Goal: Task Accomplishment & Management: Manage account settings

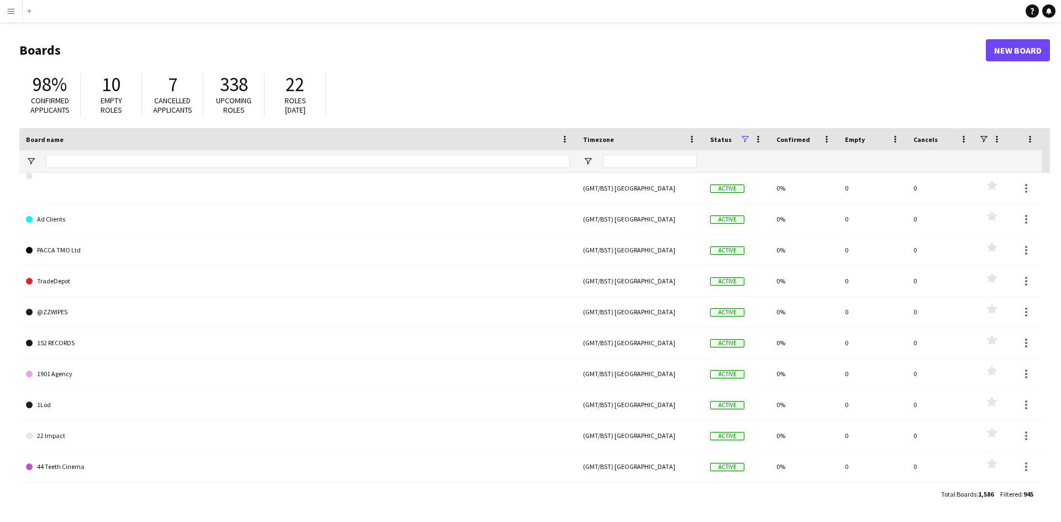
click at [10, 14] on app-icon "Menu" at bounding box center [11, 11] width 9 height 9
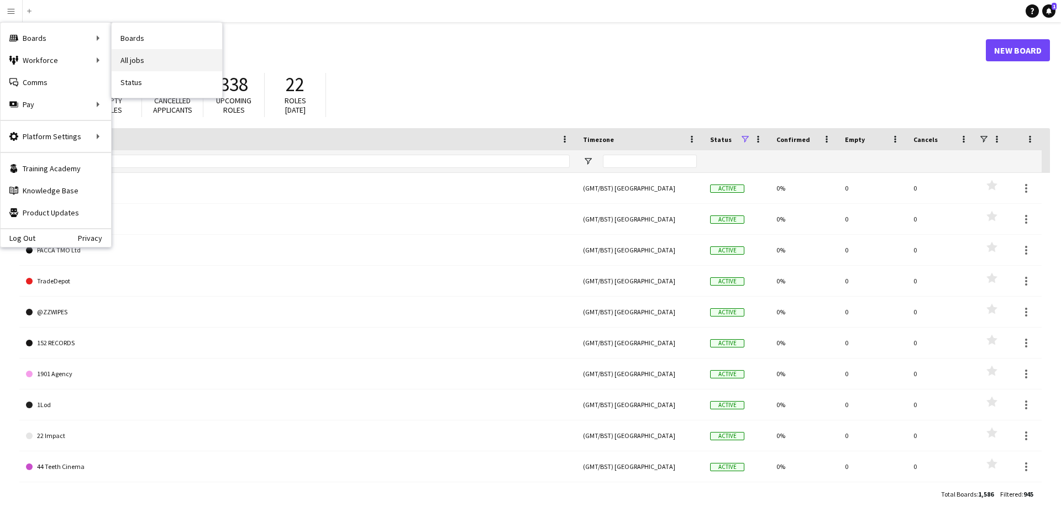
click at [142, 68] on link "All jobs" at bounding box center [167, 60] width 111 height 22
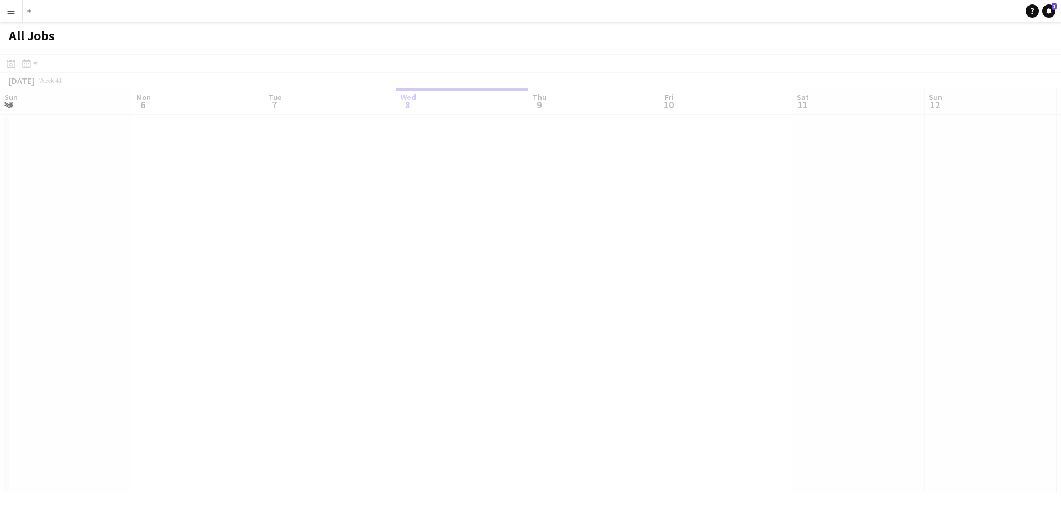
scroll to position [0, 264]
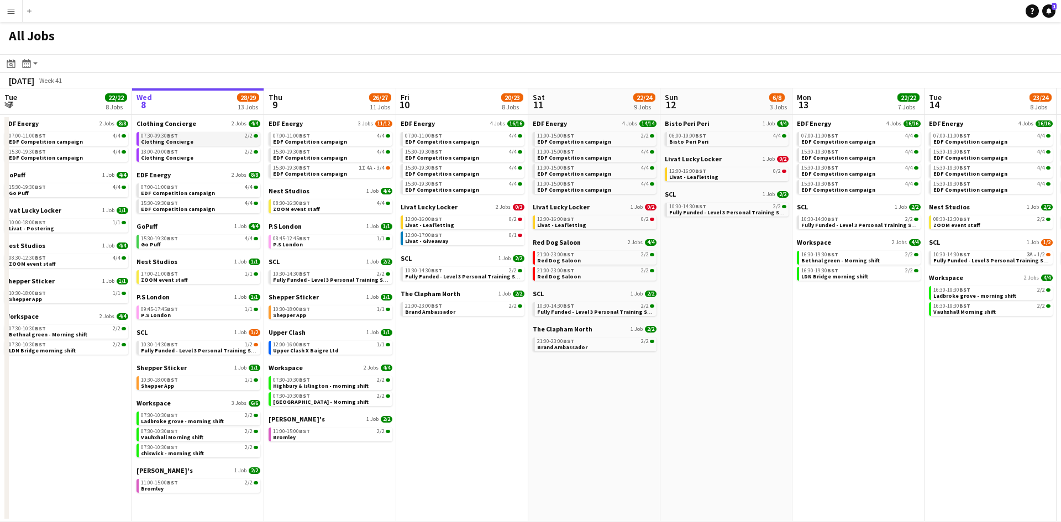
click at [190, 143] on link "07:30-09:30 BST 2/2 Clothing Concierge" at bounding box center [199, 138] width 117 height 13
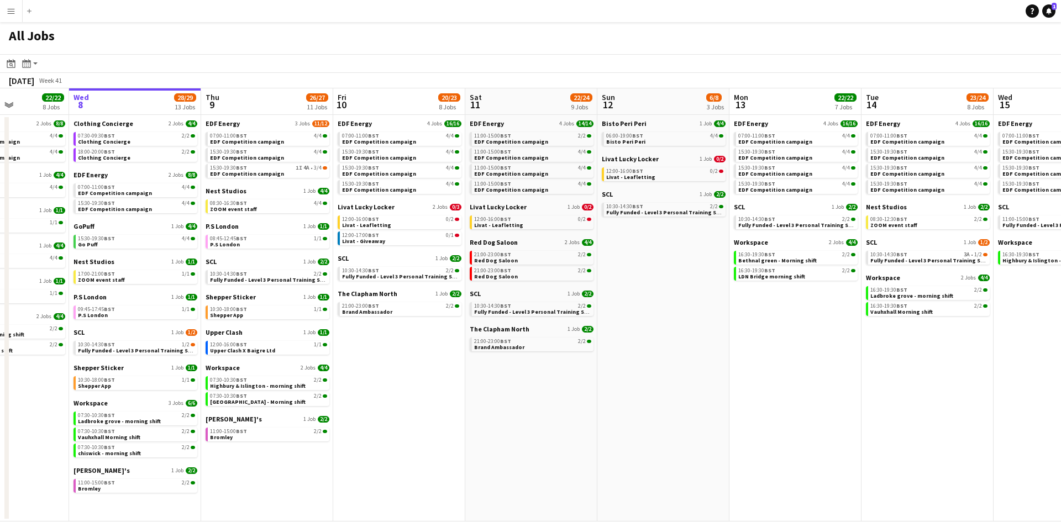
scroll to position [0, 329]
drag, startPoint x: 459, startPoint y: 359, endPoint x: 395, endPoint y: 353, distance: 64.9
click at [395, 353] on app-calendar-viewport "Sun 5 2/2 1 Job Mon 6 14/14 4 Jobs Tue 7 22/22 8 Jobs Wed 8 28/29 13 Jobs Thu 9…" at bounding box center [530, 304] width 1061 height 433
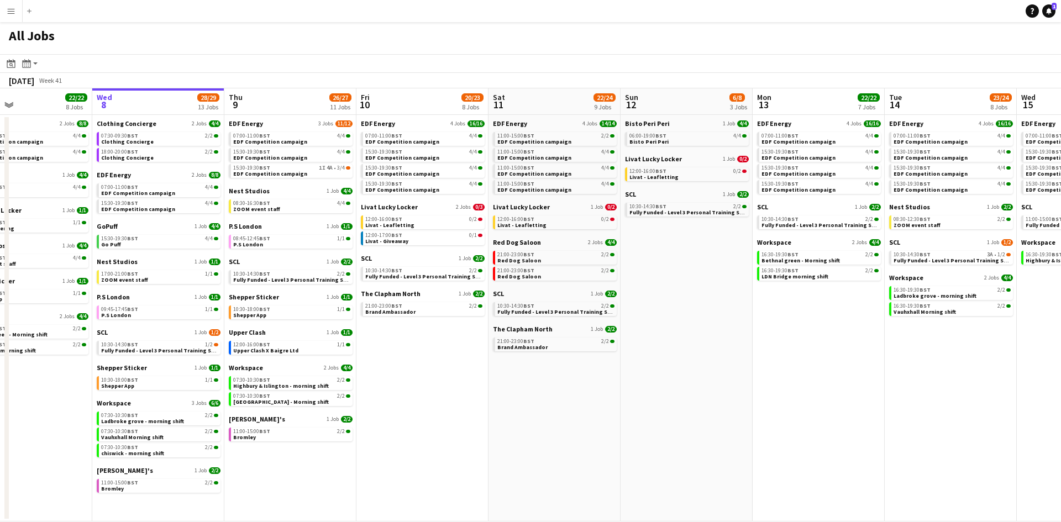
scroll to position [0, 292]
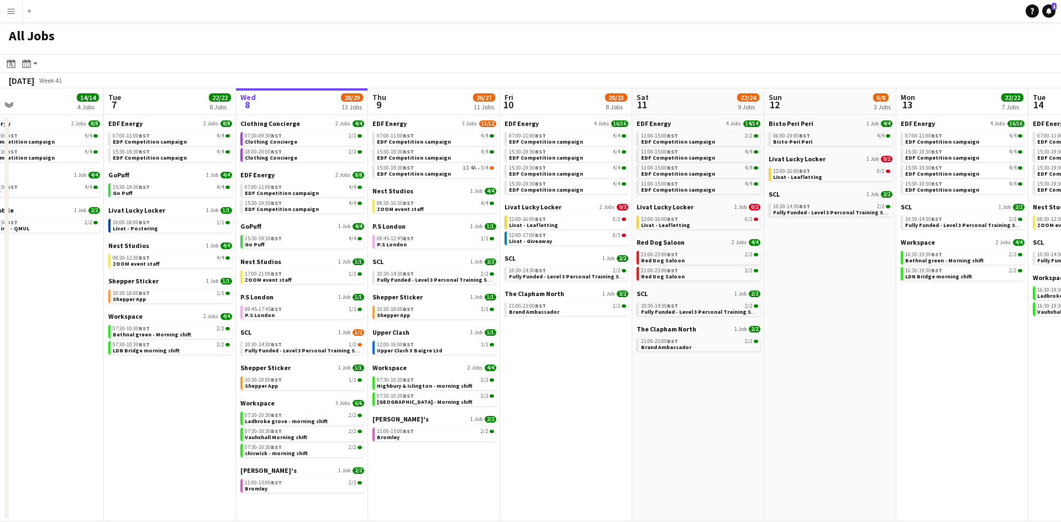
drag, startPoint x: 393, startPoint y: 348, endPoint x: 562, endPoint y: 348, distance: 168.6
click at [562, 348] on app-calendar-viewport "Sat 4 40/40 10 Jobs Sun 5 2/2 1 Job Mon 6 14/14 4 Jobs Tue 7 22/22 8 Jobs Wed 8…" at bounding box center [530, 304] width 1061 height 433
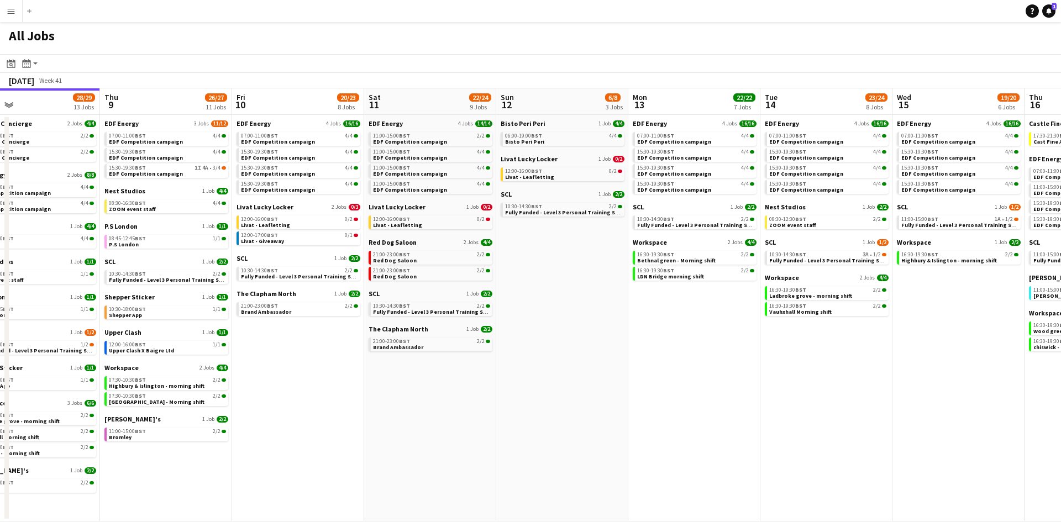
scroll to position [0, 564]
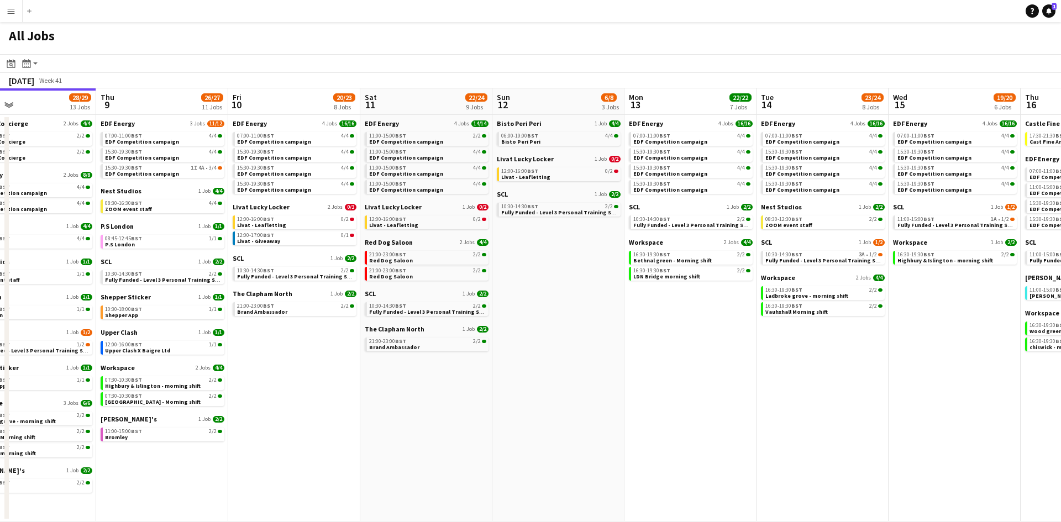
drag, startPoint x: 858, startPoint y: 322, endPoint x: 586, endPoint y: 327, distance: 271.9
click at [586, 327] on app-calendar-viewport "Sat 4 40/40 10 Jobs Sun 5 2/2 1 Job Mon 6 14/14 4 Jobs Tue 7 22/22 8 Jobs Wed 8…" at bounding box center [530, 304] width 1061 height 433
click at [298, 235] on div "12:00-17:00 BST 0/1" at bounding box center [295, 236] width 117 height 6
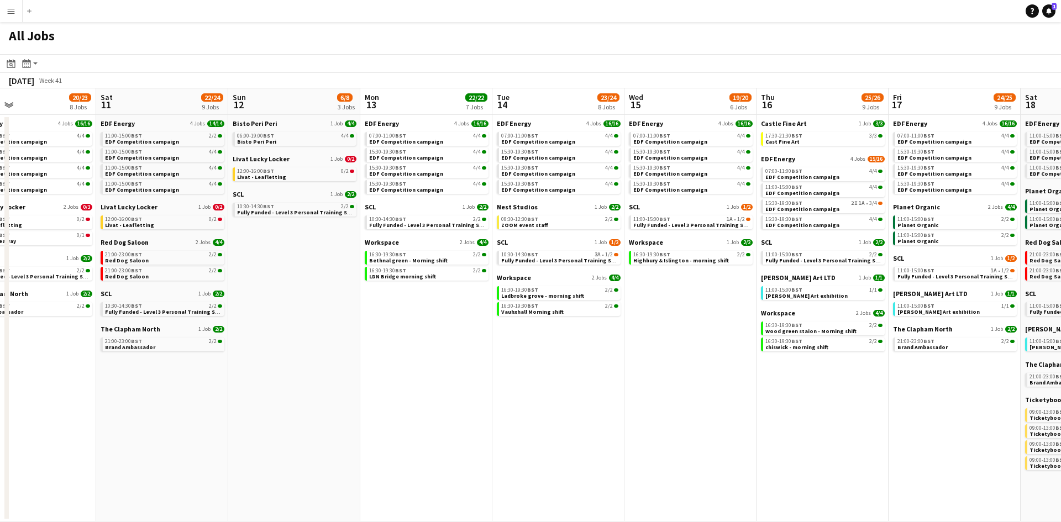
scroll to position [0, 518]
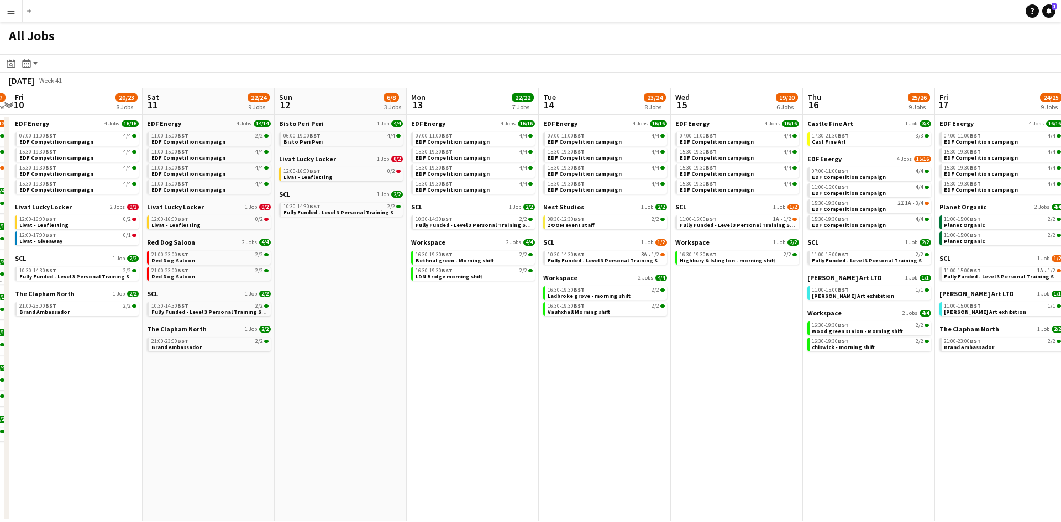
drag, startPoint x: 735, startPoint y: 333, endPoint x: 517, endPoint y: 334, distance: 217.7
click at [517, 334] on app-calendar-viewport "Mon 6 14/14 4 Jobs Tue 7 22/22 8 Jobs Wed 8 28/29 13 Jobs Thu 9 26/27 11 Jobs F…" at bounding box center [530, 304] width 1061 height 433
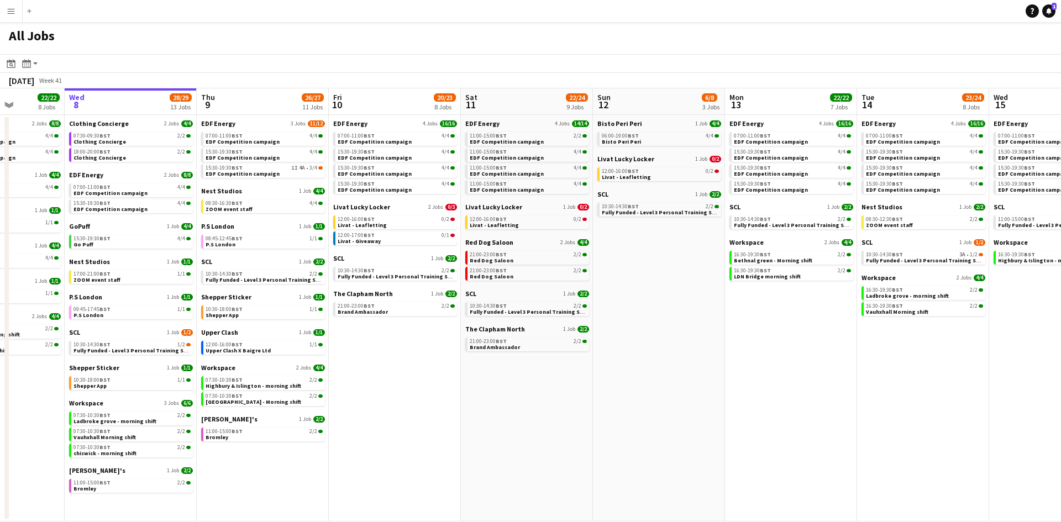
scroll to position [0, 336]
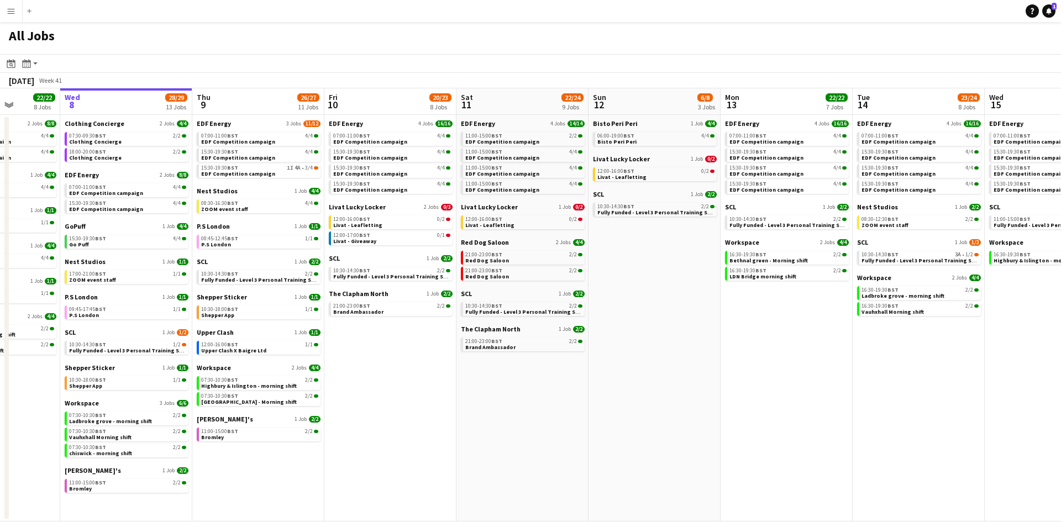
drag, startPoint x: 166, startPoint y: 385, endPoint x: 480, endPoint y: 390, distance: 313.9
click at [480, 390] on app-calendar-viewport "Sun 5 2/2 1 Job Mon 6 14/14 4 Jobs Tue 7 22/22 8 Jobs Wed 8 28/29 13 Jobs Thu 9…" at bounding box center [530, 304] width 1061 height 433
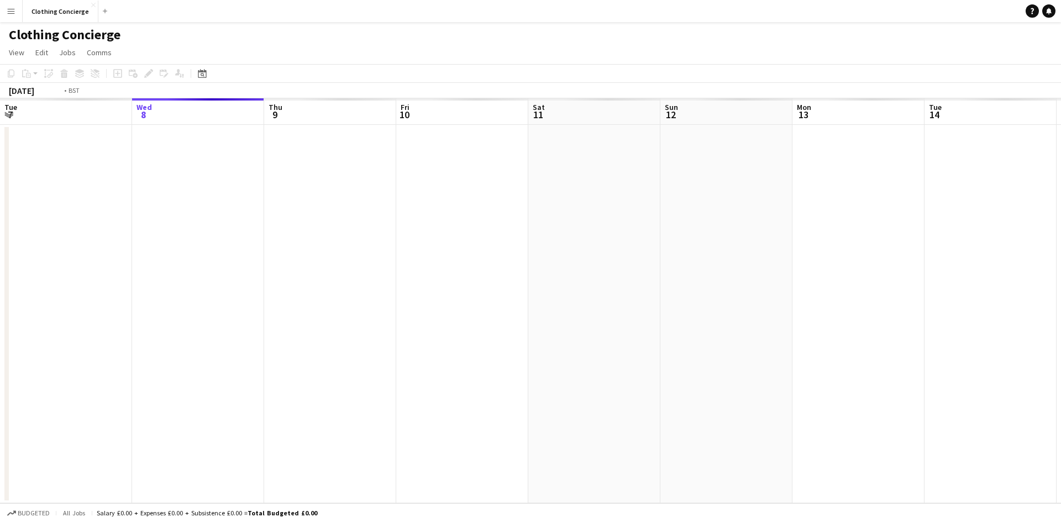
scroll to position [0, 380]
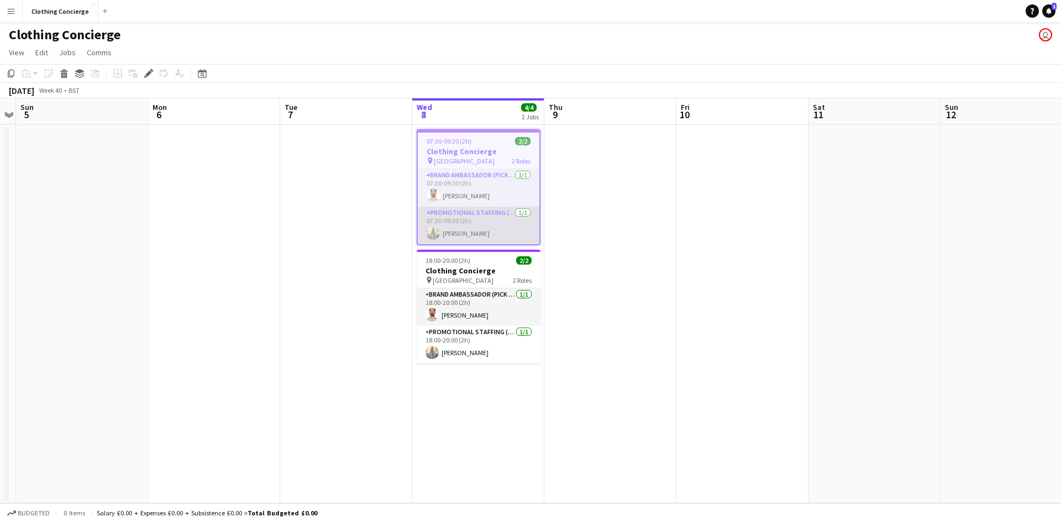
click at [470, 220] on app-card-role "Promotional Staffing (Brand Ambassadors) 1/1 07:30-09:30 (2h) Rachel Hickman" at bounding box center [479, 226] width 122 height 38
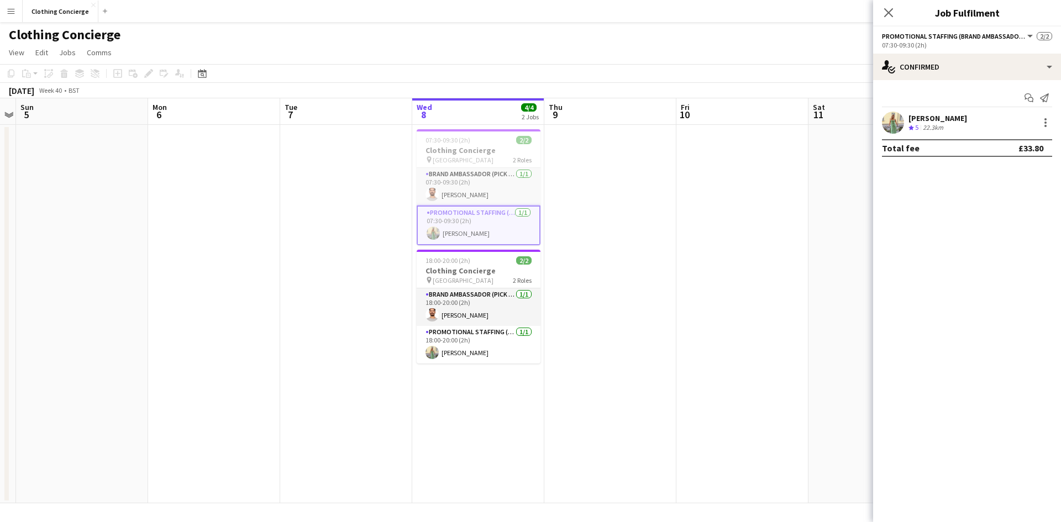
click at [741, 181] on app-date-cell at bounding box center [742, 314] width 132 height 379
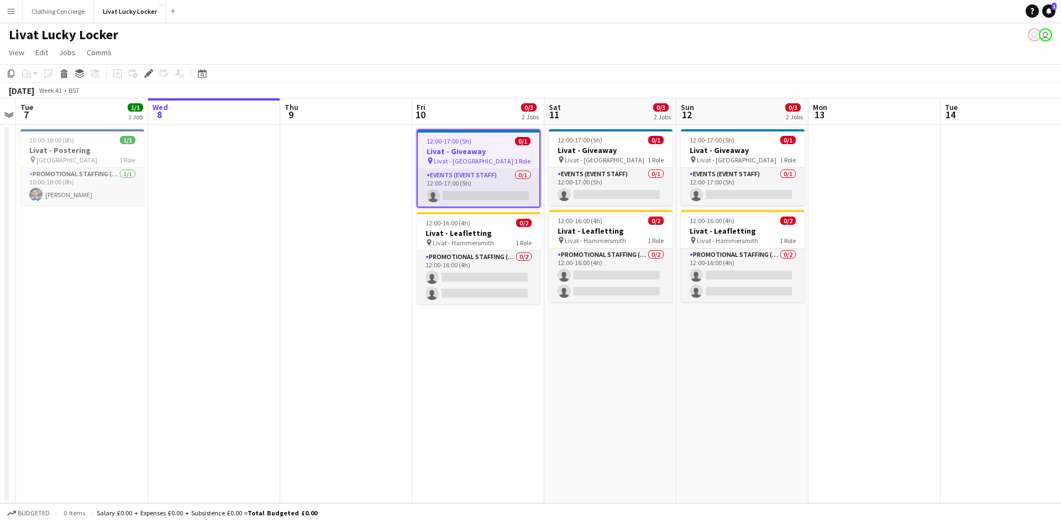
click at [637, 334] on app-date-cell "12:00-17:00 (5h) 0/1 Livat - Giveaway pin Livat - King Street 1 Role Events (Ev…" at bounding box center [610, 314] width 132 height 379
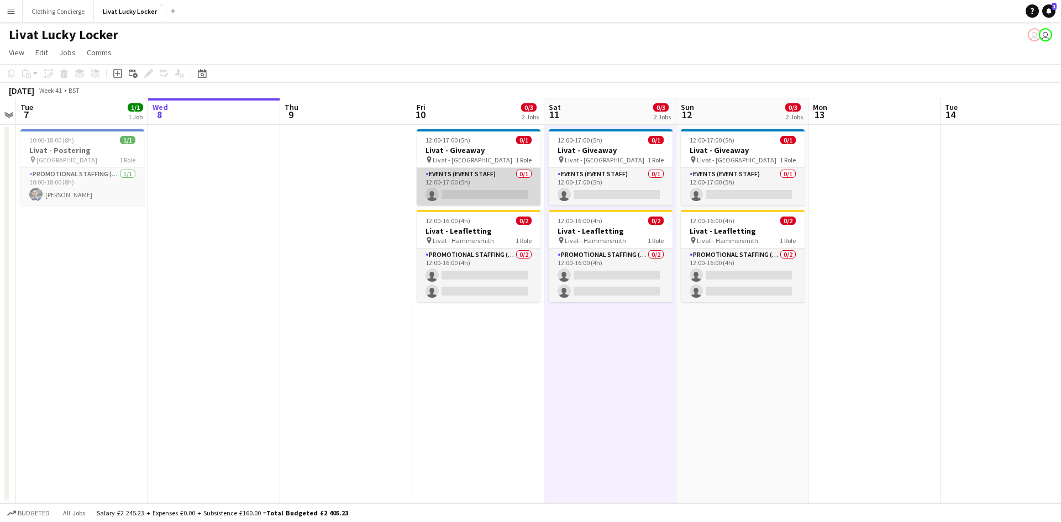
click at [474, 183] on app-card-role "Events (Event Staff) 0/1 12:00-17:00 (5h) single-neutral-actions" at bounding box center [479, 187] width 124 height 38
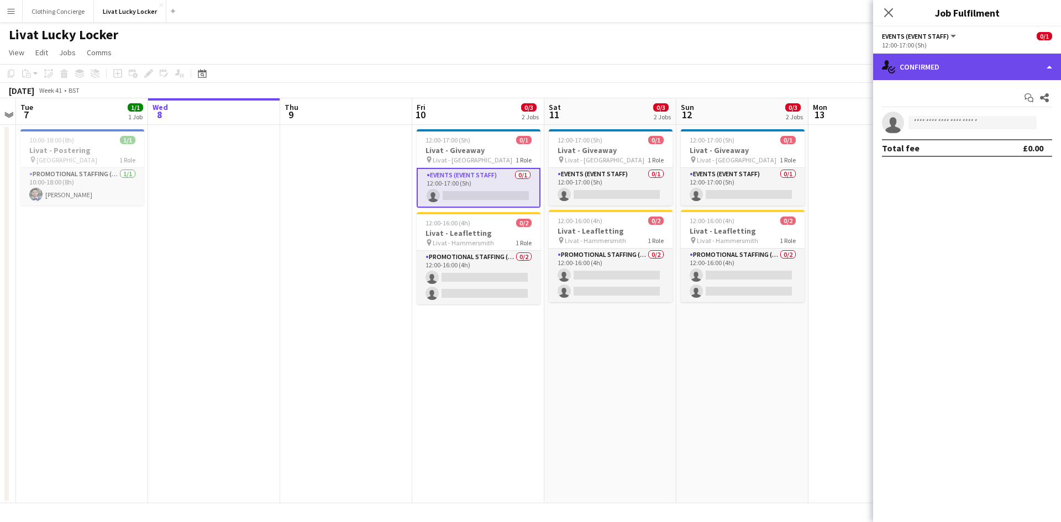
click at [916, 72] on div "single-neutral-actions-check-2 Confirmed" at bounding box center [967, 67] width 188 height 27
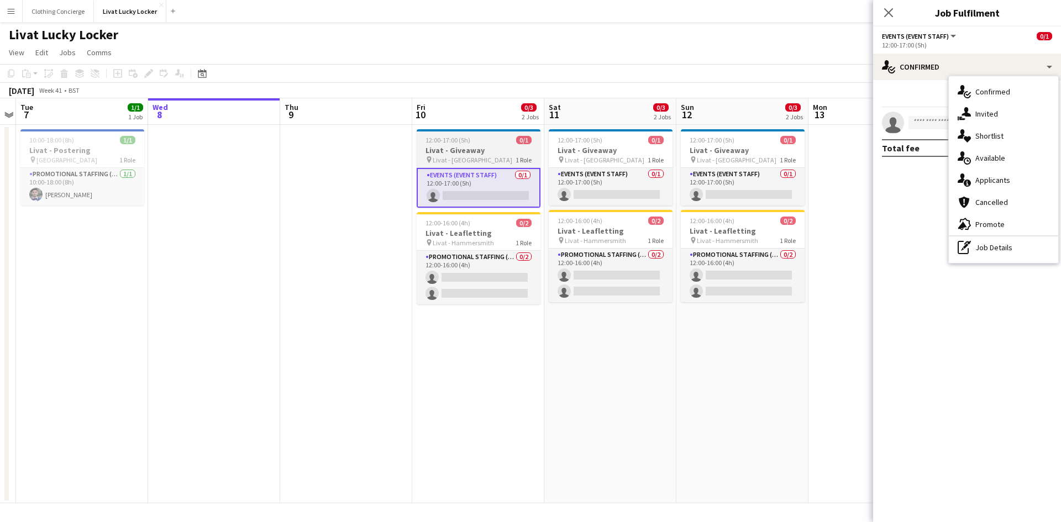
click at [440, 148] on h3 "Livat - Giveaway" at bounding box center [479, 150] width 124 height 10
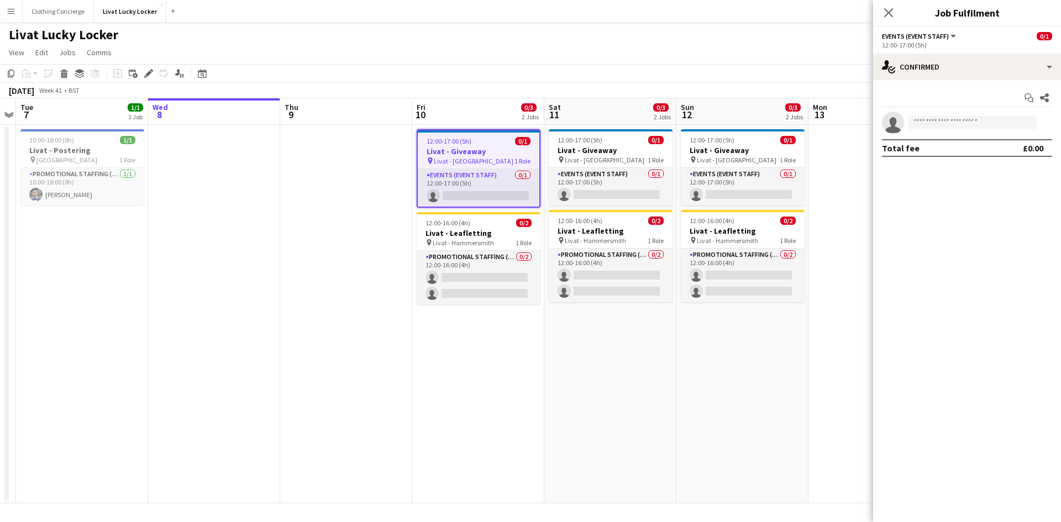
click at [142, 72] on div "Edit" at bounding box center [148, 73] width 13 height 13
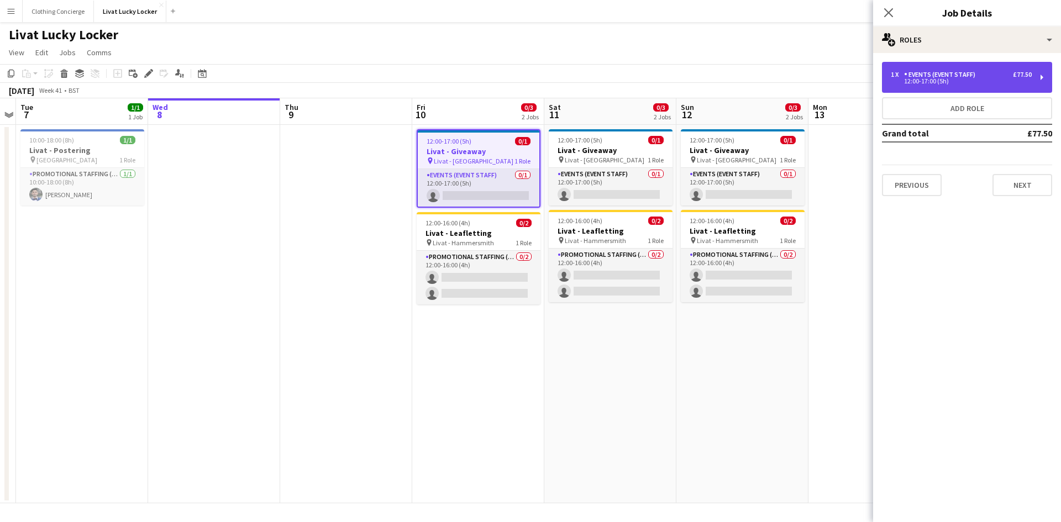
click at [916, 77] on div "Events (Event Staff)" at bounding box center [942, 75] width 76 height 8
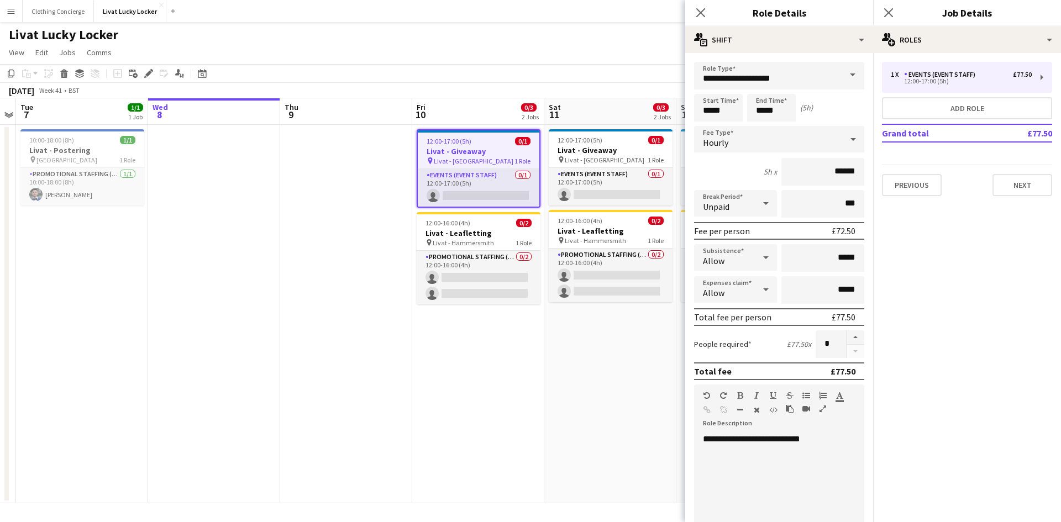
click at [555, 308] on app-date-cell "12:00-17:00 (5h) 0/1 Livat - Giveaway pin Livat - King Street 1 Role Events (Ev…" at bounding box center [610, 314] width 132 height 379
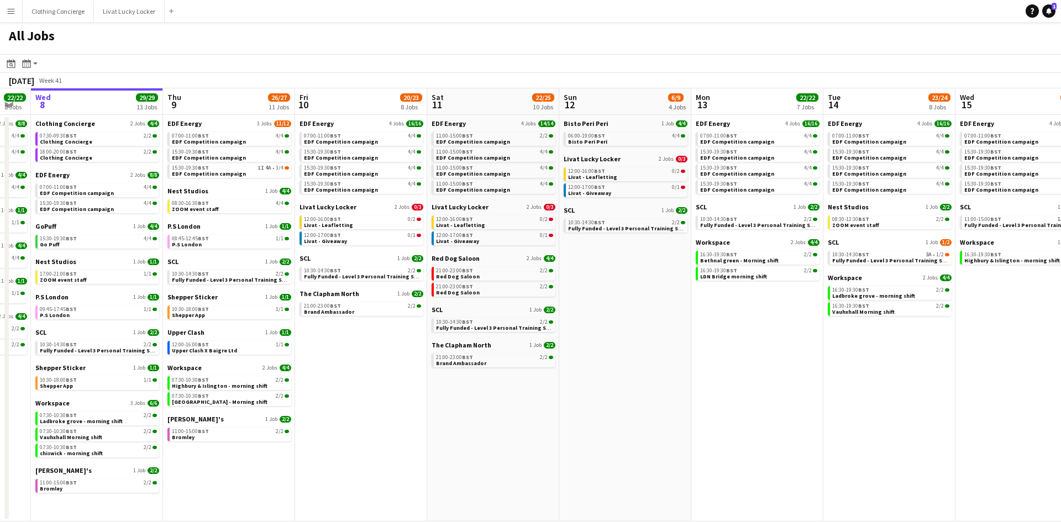
scroll to position [0, 366]
drag, startPoint x: 744, startPoint y: 328, endPoint x: 643, endPoint y: 333, distance: 101.8
click at [643, 333] on app-calendar-viewport "Sun 5 2/2 1 Job Mon 6 14/14 4 Jobs Tue 7 22/22 8 Jobs Wed 8 29/29 13 Jobs Thu 9…" at bounding box center [530, 304] width 1061 height 433
